Goal: Task Accomplishment & Management: Use online tool/utility

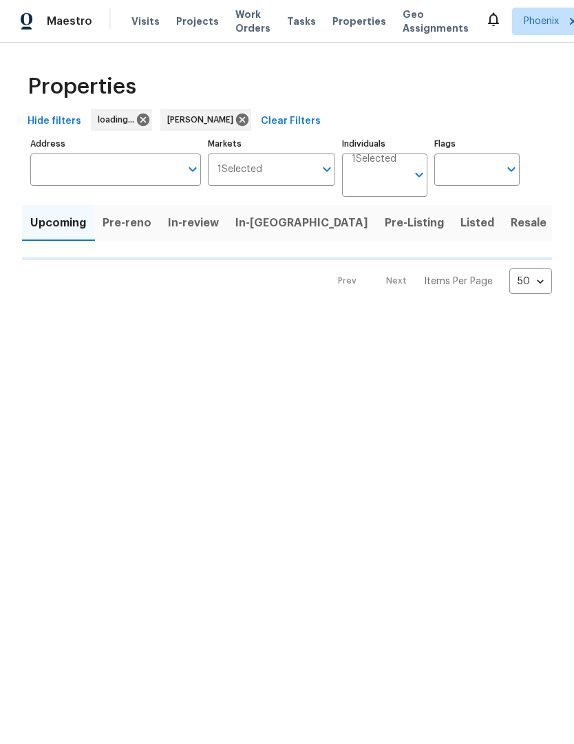
scroll to position [1, 0]
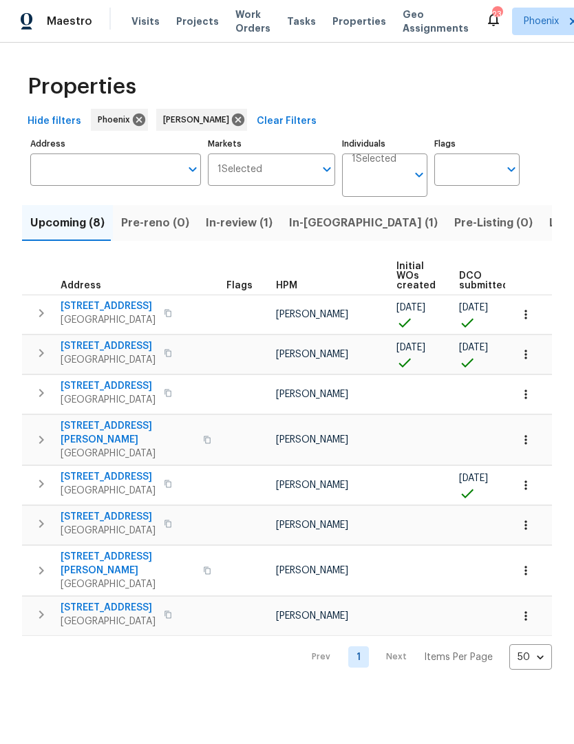
click at [310, 219] on span "In-[GEOGRAPHIC_DATA] (1)" at bounding box center [363, 223] width 149 height 19
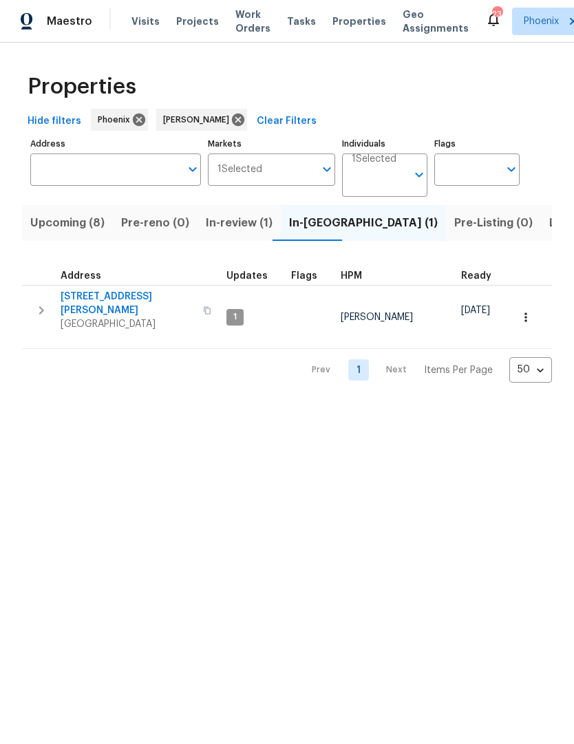
click at [53, 303] on button "button" at bounding box center [42, 310] width 28 height 41
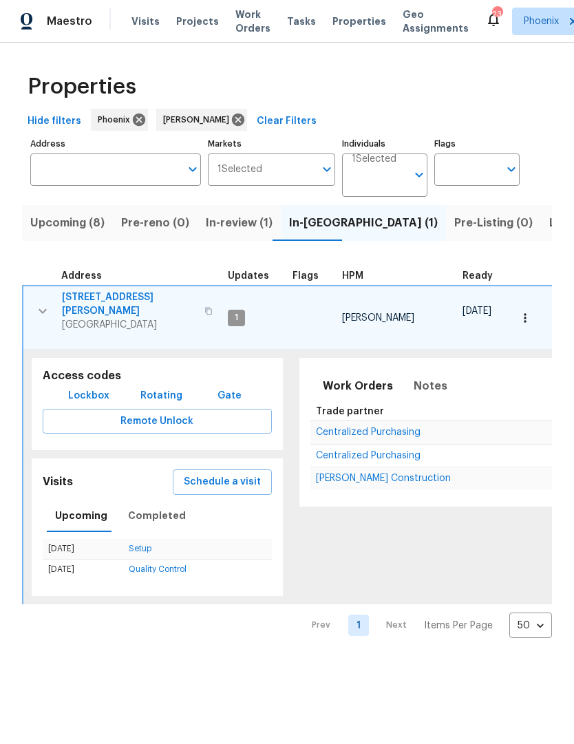
click at [242, 474] on span "Schedule a visit" at bounding box center [222, 482] width 77 height 17
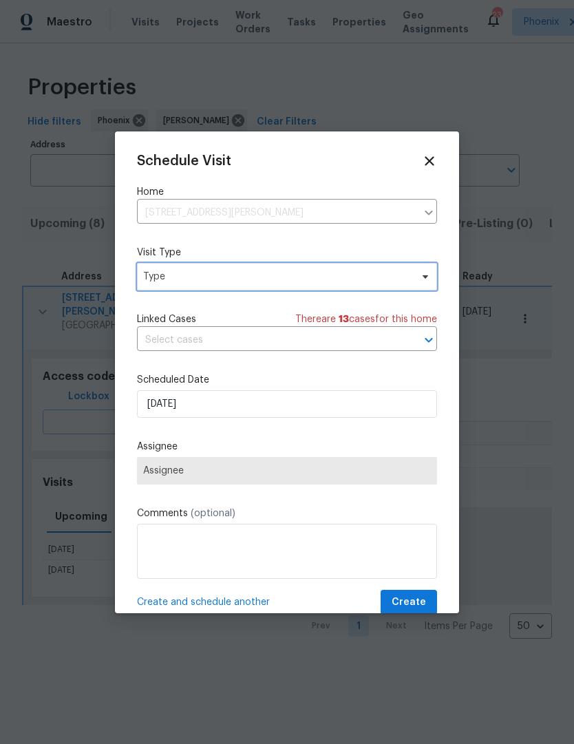
click at [436, 273] on span "Type" at bounding box center [287, 277] width 300 height 28
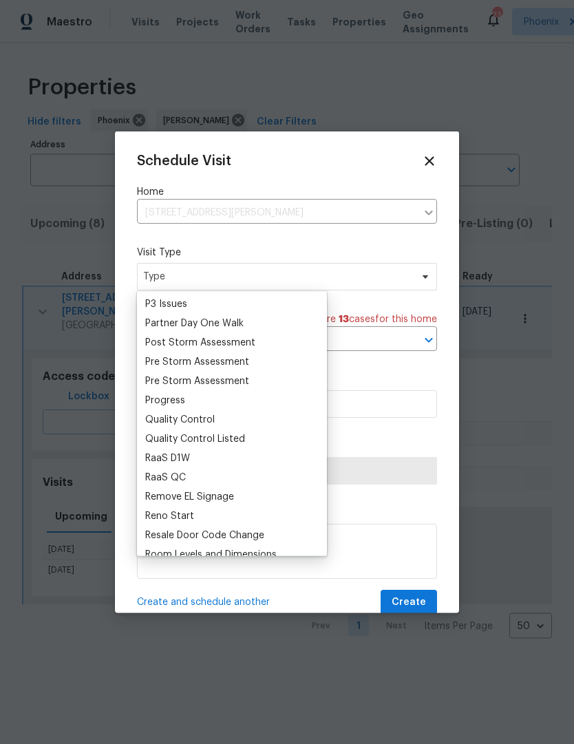
scroll to position [829, 0]
click at [166, 402] on div "Progress" at bounding box center [165, 400] width 40 height 14
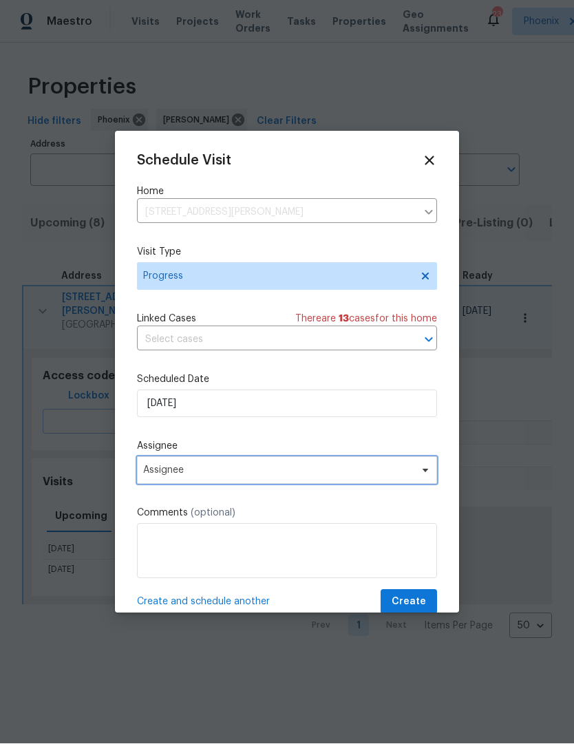
click at [417, 480] on span "Assignee" at bounding box center [287, 471] width 300 height 28
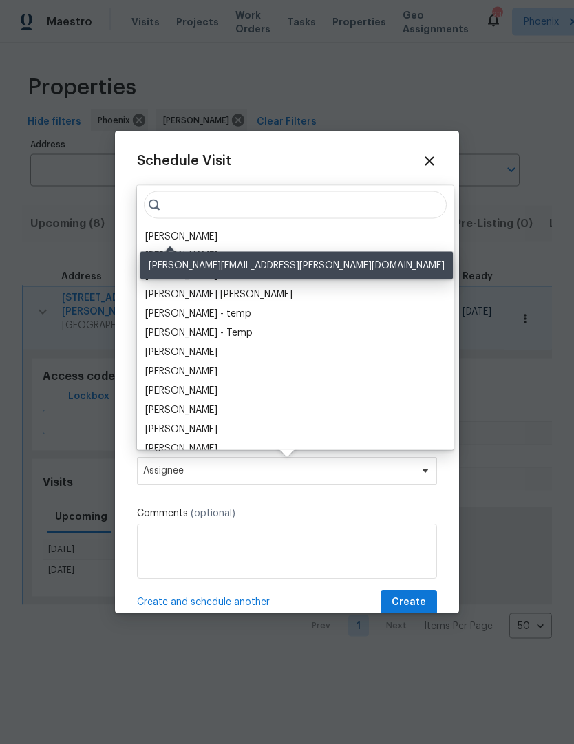
click at [182, 236] on div "[PERSON_NAME]" at bounding box center [181, 237] width 72 height 14
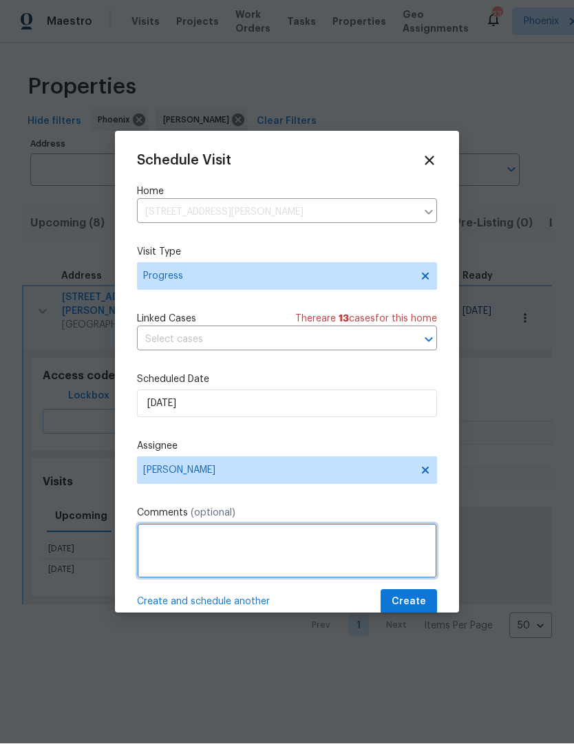
click at [232, 546] on textarea at bounding box center [287, 551] width 300 height 55
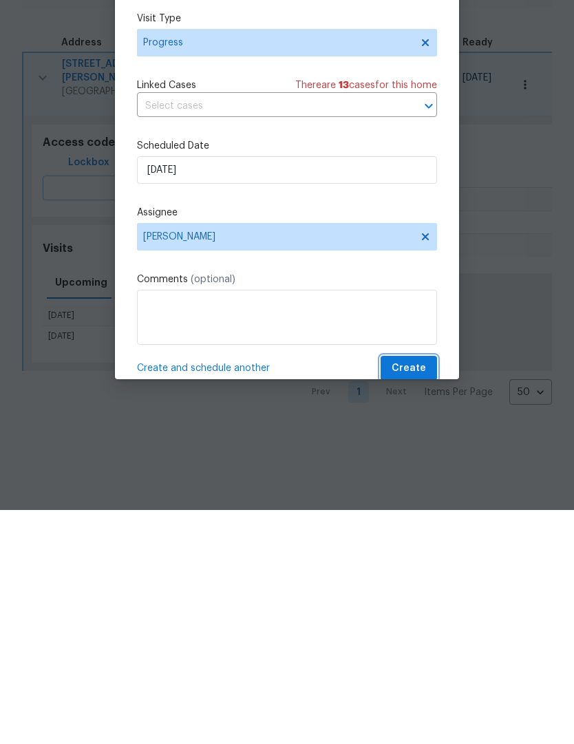
click at [414, 594] on span "Create" at bounding box center [409, 602] width 34 height 17
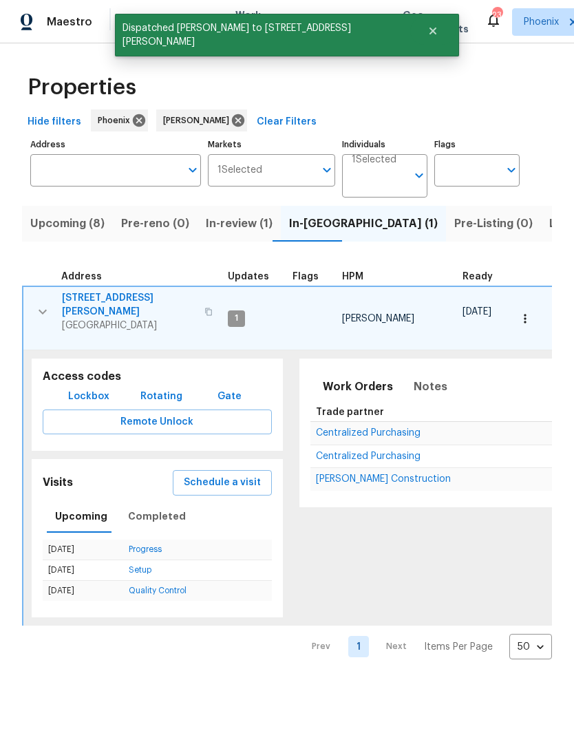
click at [47, 306] on icon "button" at bounding box center [42, 311] width 17 height 17
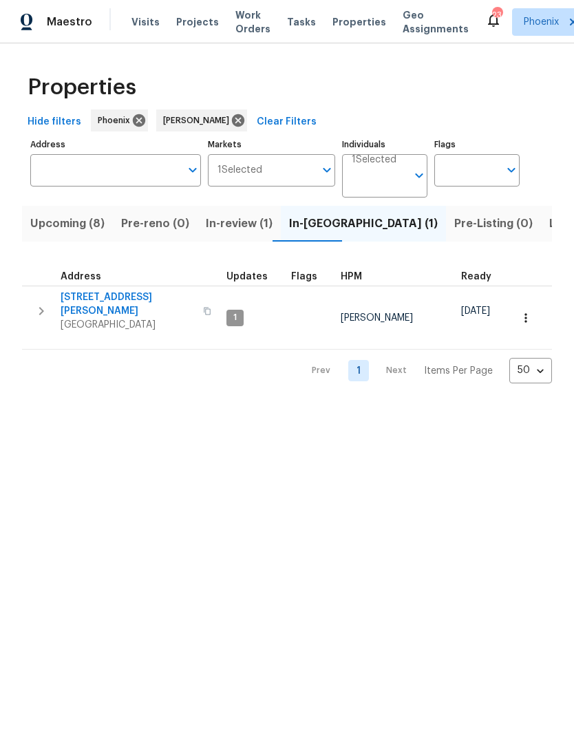
click at [75, 234] on button "Upcoming (8)" at bounding box center [67, 224] width 91 height 36
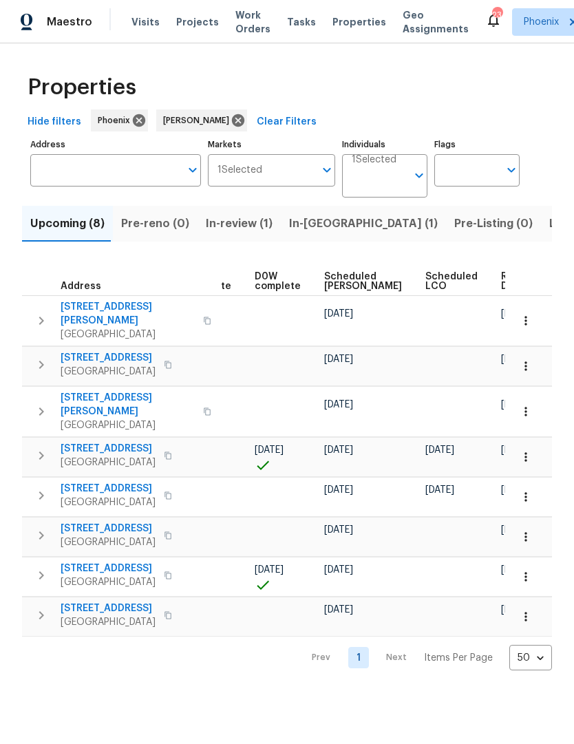
scroll to position [0, 346]
click at [502, 290] on span "Ready Date" at bounding box center [517, 281] width 30 height 19
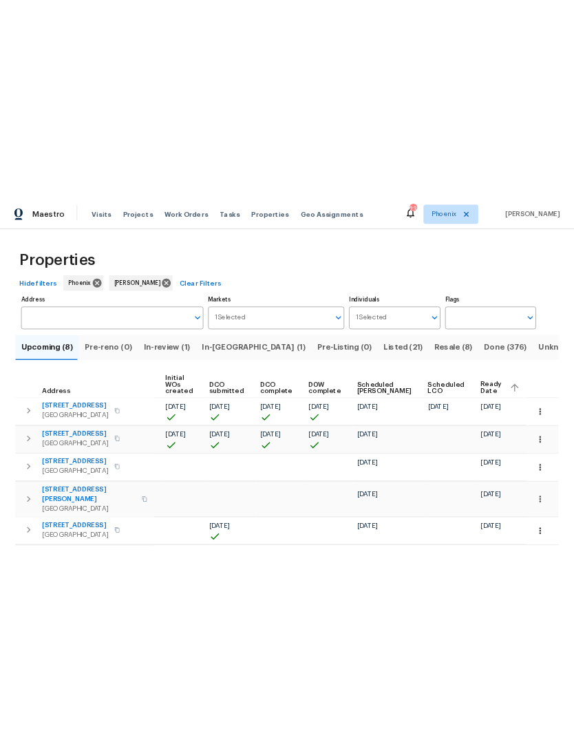
scroll to position [0, 114]
